Goal: Find specific page/section: Find specific page/section

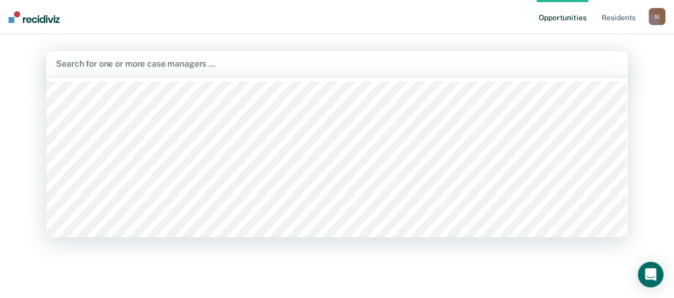
click at [152, 67] on div at bounding box center [337, 64] width 562 height 12
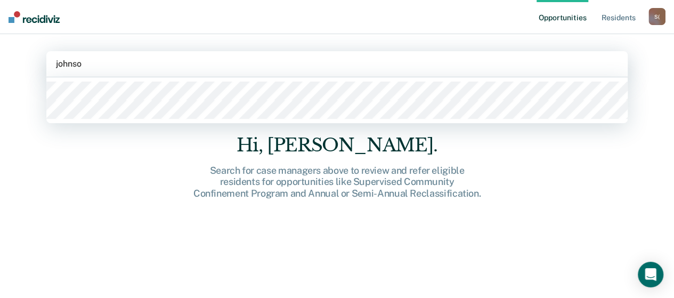
type input "[PERSON_NAME]"
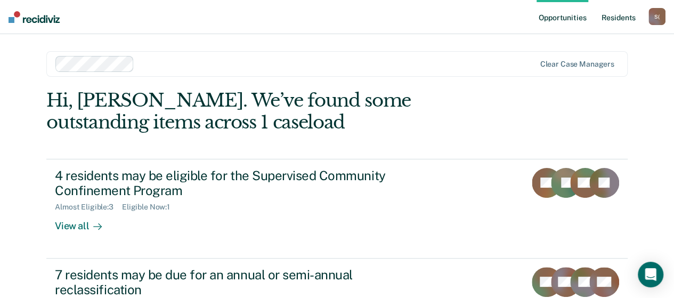
click at [624, 19] on link "Resident s" at bounding box center [618, 17] width 39 height 34
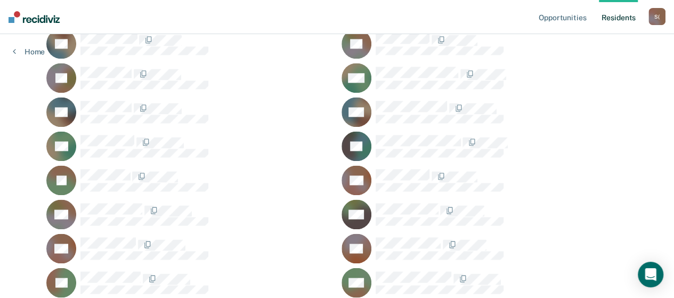
scroll to position [799, 0]
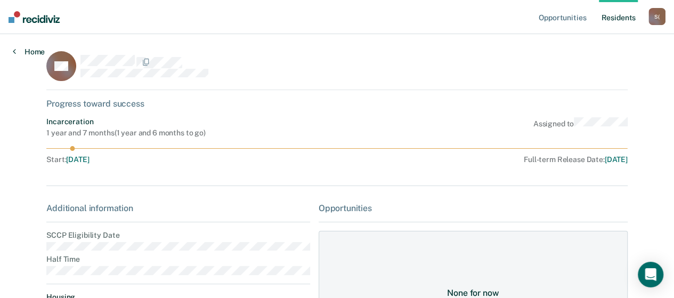
click at [19, 54] on link "Home" at bounding box center [29, 52] width 32 height 10
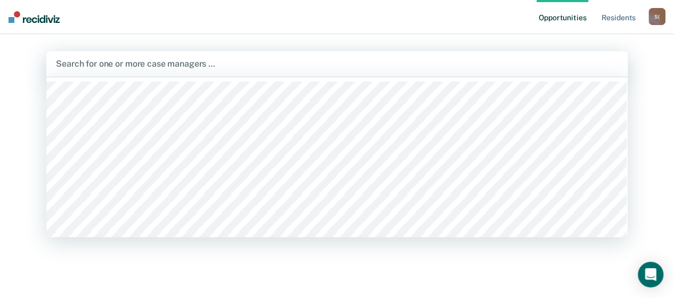
click at [169, 64] on div at bounding box center [337, 64] width 562 height 12
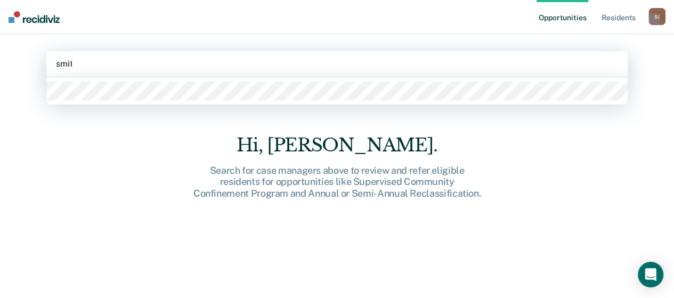
type input "[PERSON_NAME]"
